Goal: Check status

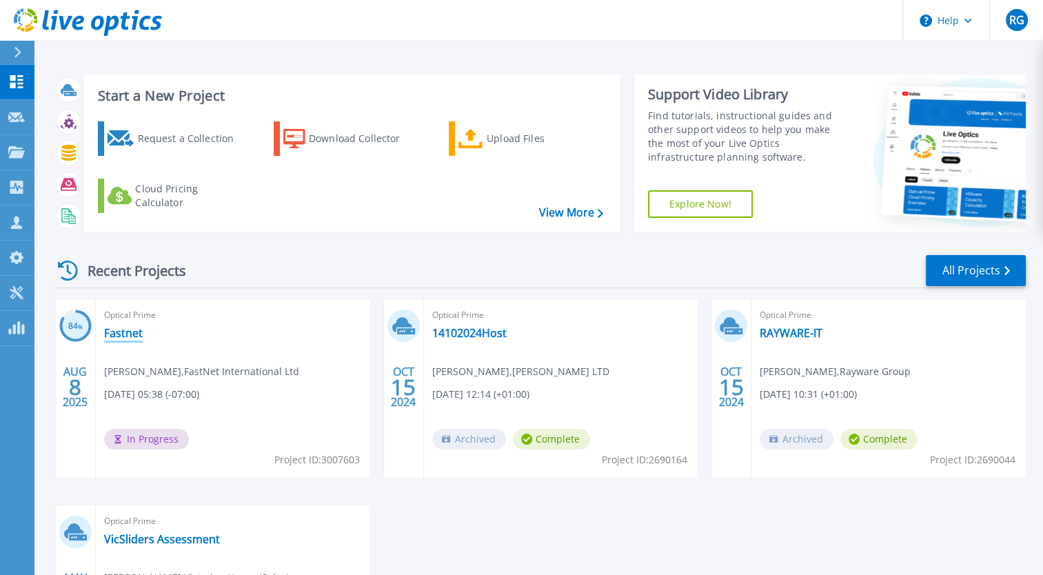
click at [123, 335] on link "Fastnet" at bounding box center [123, 333] width 39 height 14
